Goal: Task Accomplishment & Management: Manage account settings

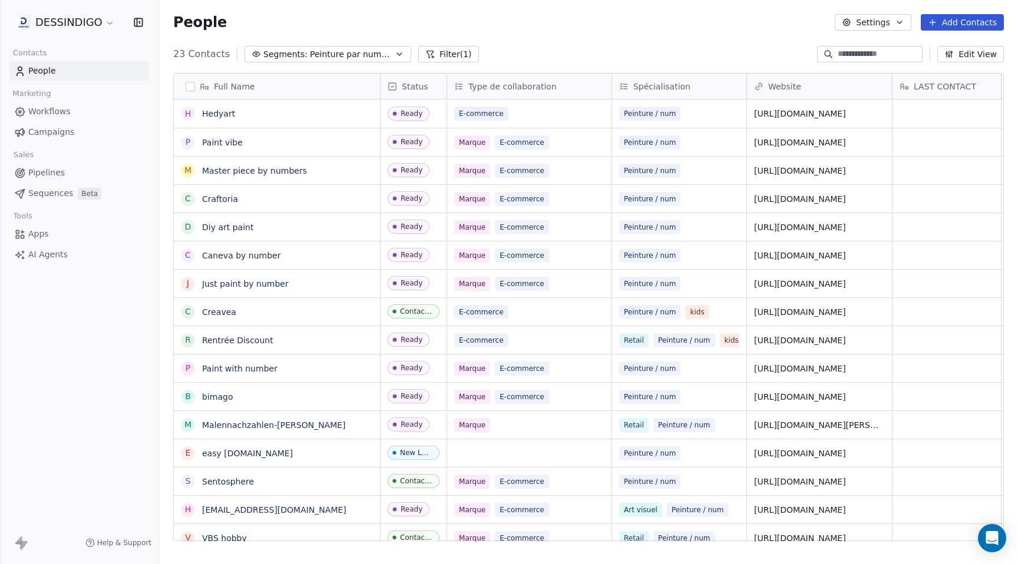
scroll to position [488, 850]
click at [471, 29] on div "People Settings Add Contacts" at bounding box center [588, 22] width 831 height 16
click at [559, 11] on div "People Settings Add Contacts" at bounding box center [588, 22] width 859 height 45
click at [225, 310] on link "Creavea" at bounding box center [219, 311] width 34 height 9
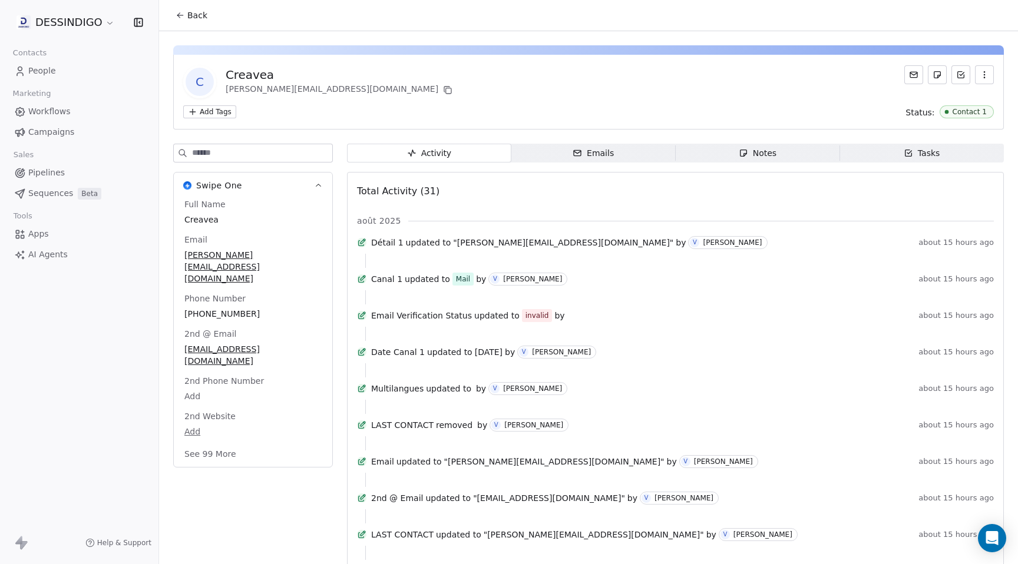
click at [223, 444] on button "See 99 More" at bounding box center [210, 454] width 66 height 21
click at [256, 152] on input at bounding box center [262, 153] width 140 height 18
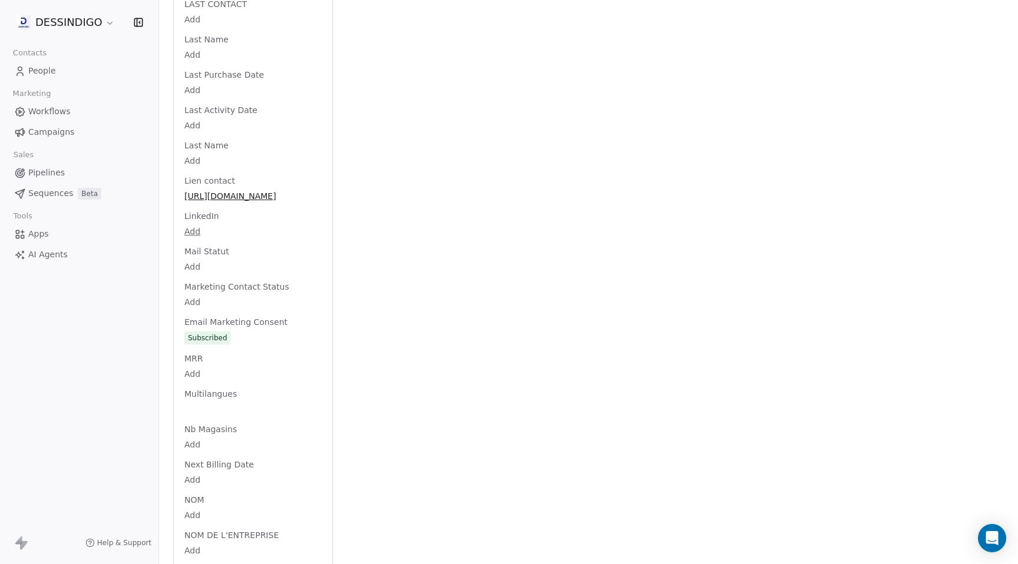
scroll to position [2030, 0]
click at [193, 222] on html "DESSINDIGO Contacts People Marketing Workflows Campaigns Sales Pipelines Sequen…" at bounding box center [509, 282] width 1018 height 564
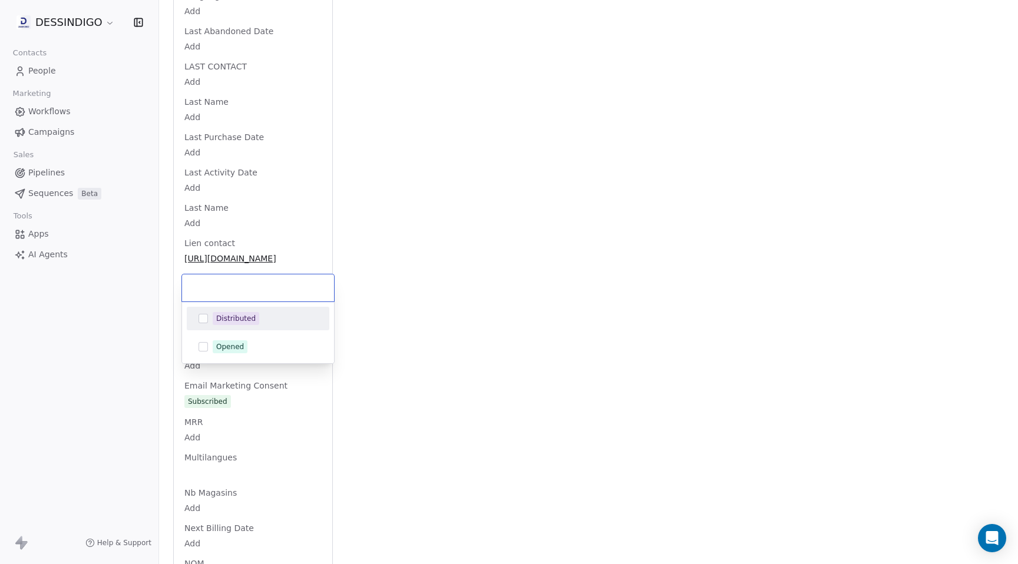
click at [262, 284] on input "text" at bounding box center [258, 288] width 138 height 13
click at [495, 247] on html "DESSINDIGO Contacts People Marketing Workflows Campaigns Sales Pipelines Sequen…" at bounding box center [509, 282] width 1018 height 564
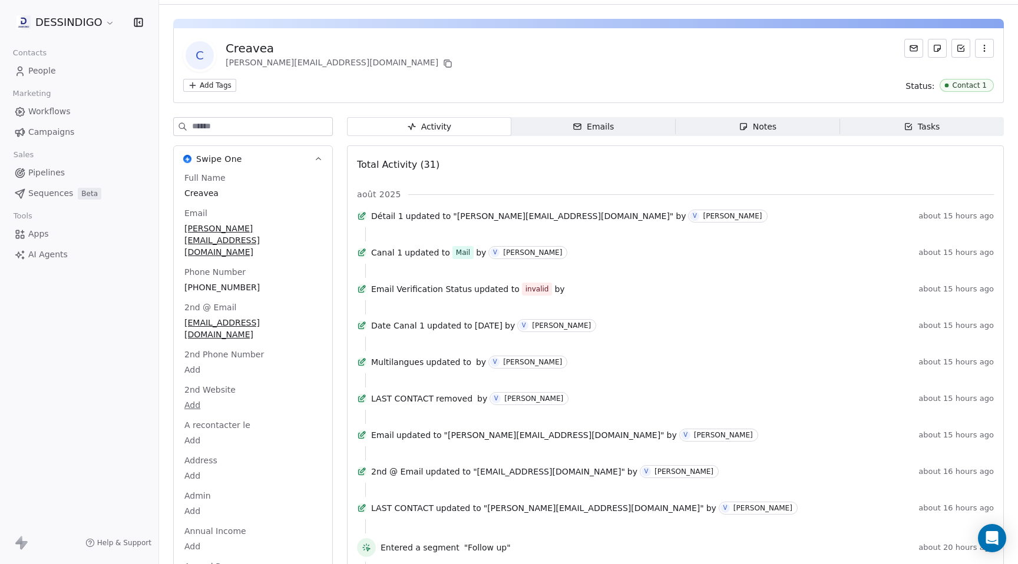
scroll to position [0, 0]
